Goal: Information Seeking & Learning: Learn about a topic

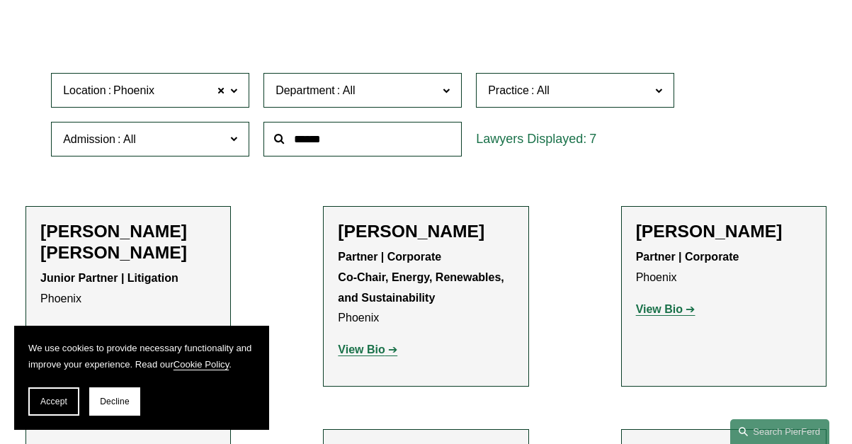
scroll to position [331, 0]
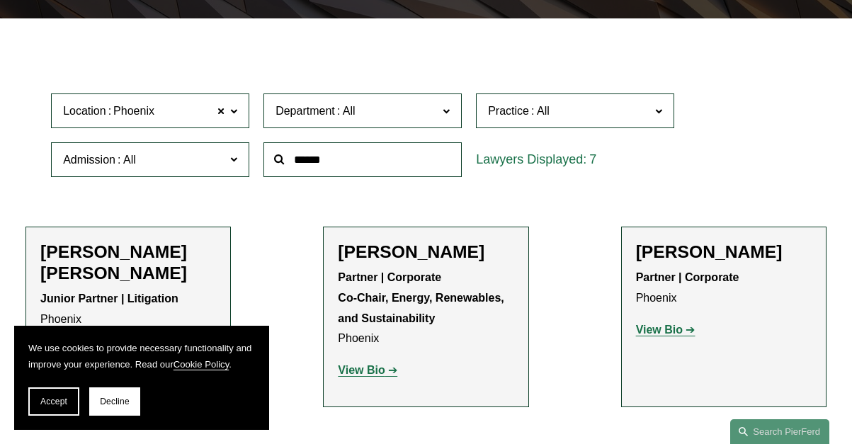
click at [357, 367] on strong "View Bio" at bounding box center [361, 370] width 47 height 12
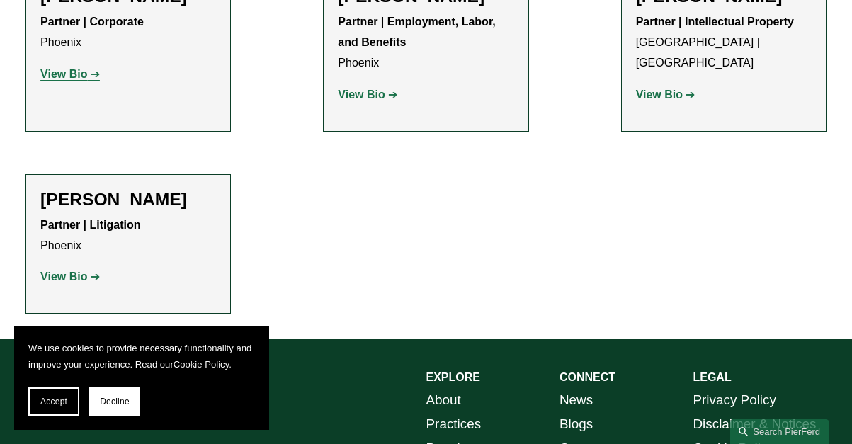
scroll to position [809, 0]
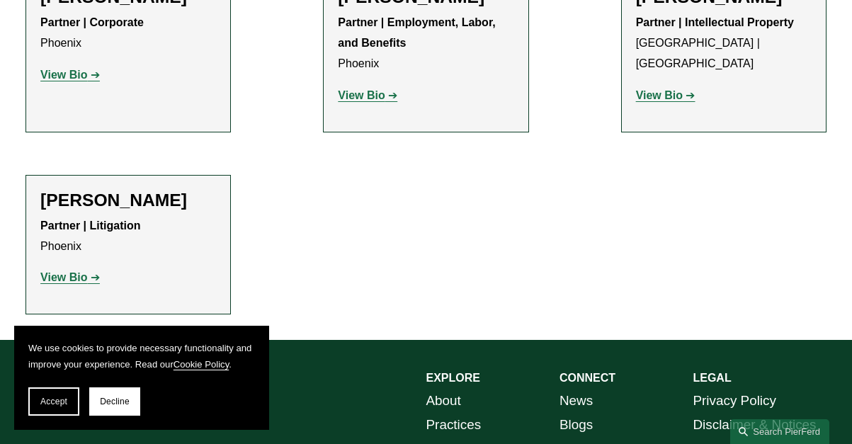
click at [72, 283] on strong "View Bio" at bounding box center [63, 277] width 47 height 12
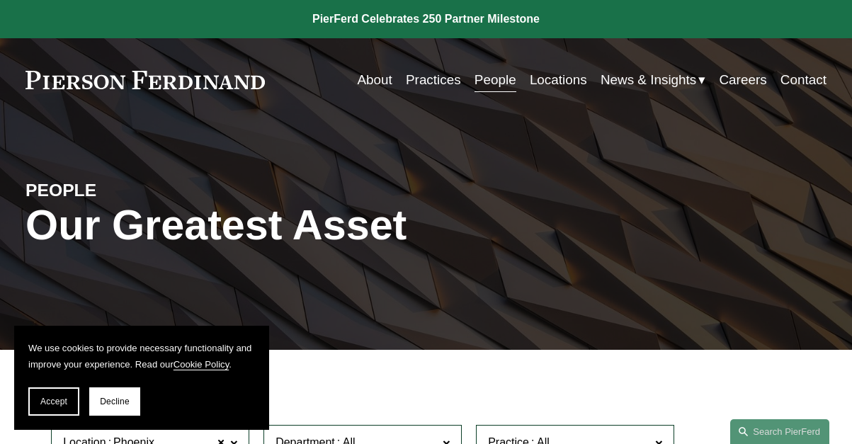
scroll to position [-10, 0]
click at [371, 84] on link "About" at bounding box center [374, 80] width 35 height 27
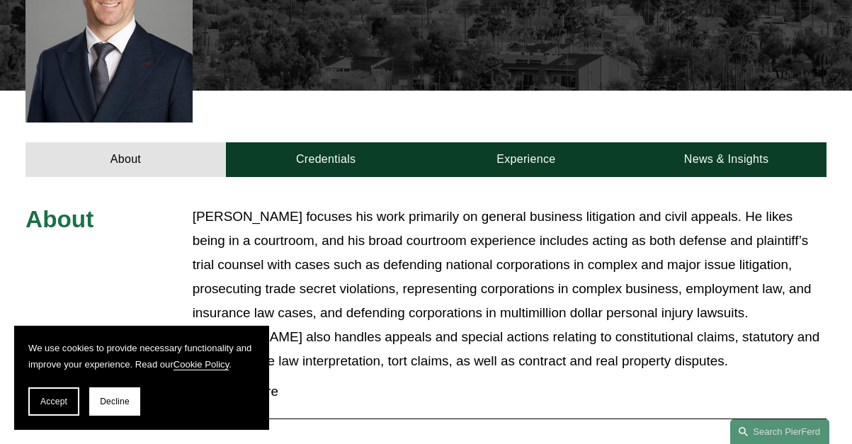
scroll to position [429, 0]
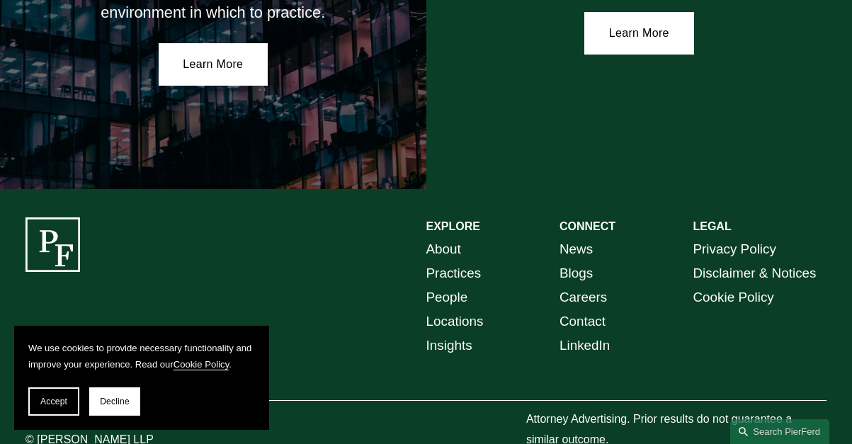
scroll to position [2415, 0]
